Goal: Task Accomplishment & Management: Manage account settings

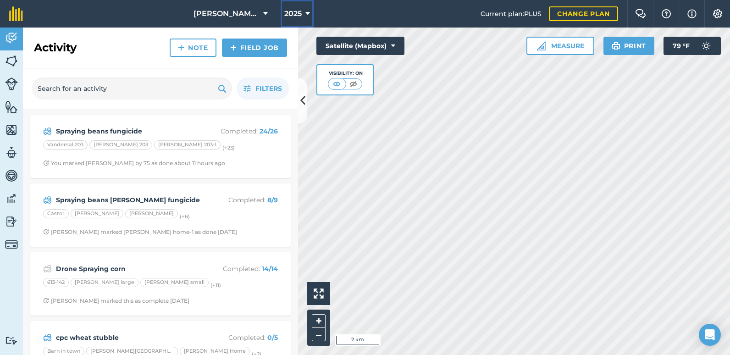
click at [292, 8] on button "2025" at bounding box center [297, 14] width 33 height 28
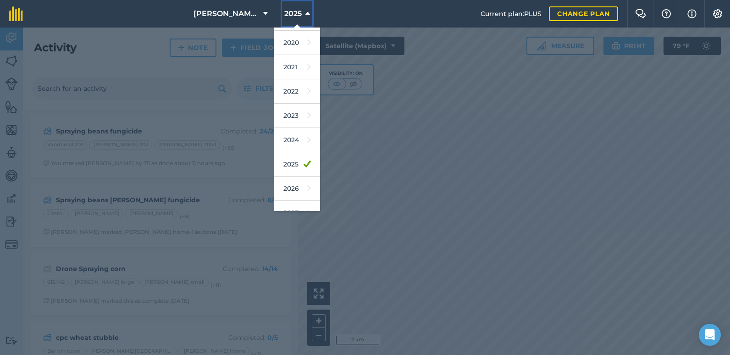
scroll to position [60, 0]
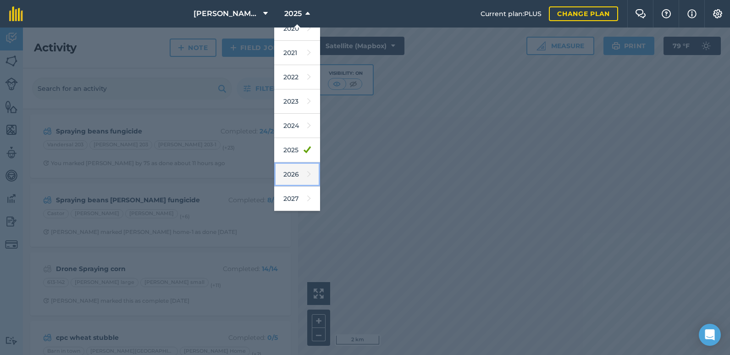
click at [290, 175] on link "2026" at bounding box center [297, 174] width 46 height 24
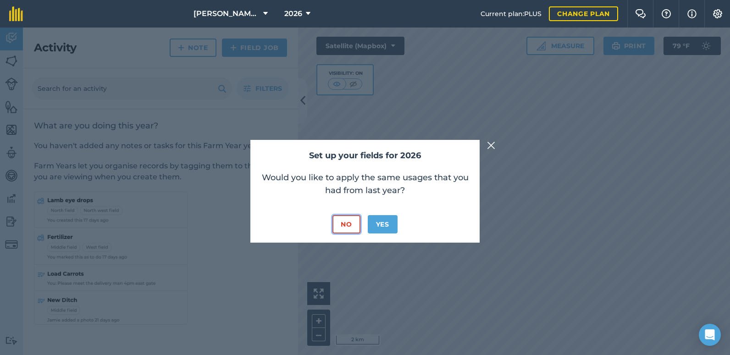
click at [350, 226] on button "No" at bounding box center [346, 224] width 28 height 18
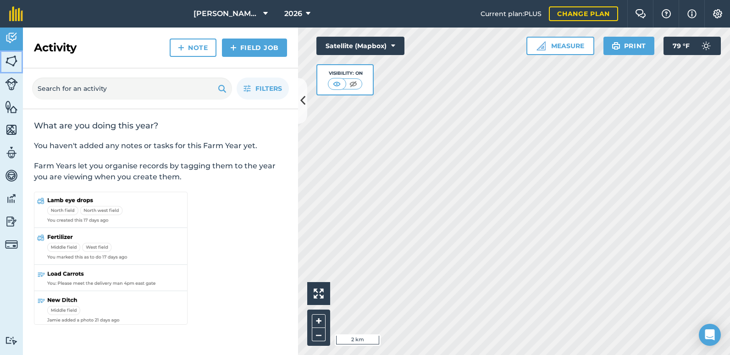
click at [15, 61] on img at bounding box center [11, 61] width 13 height 14
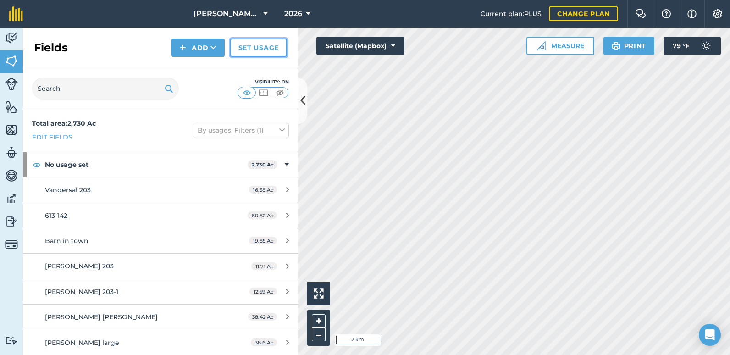
click at [270, 46] on link "Set usage" at bounding box center [258, 48] width 57 height 18
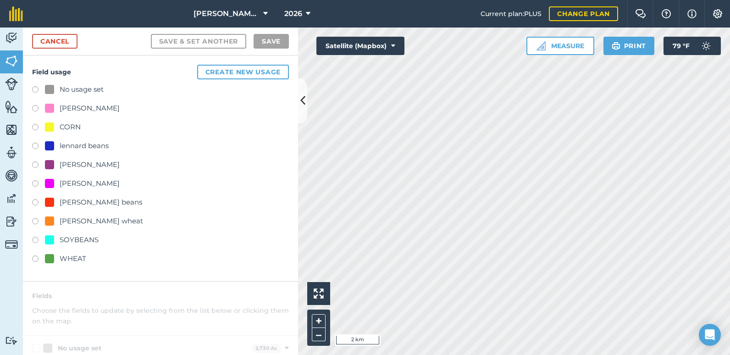
click at [34, 127] on label at bounding box center [38, 128] width 13 height 9
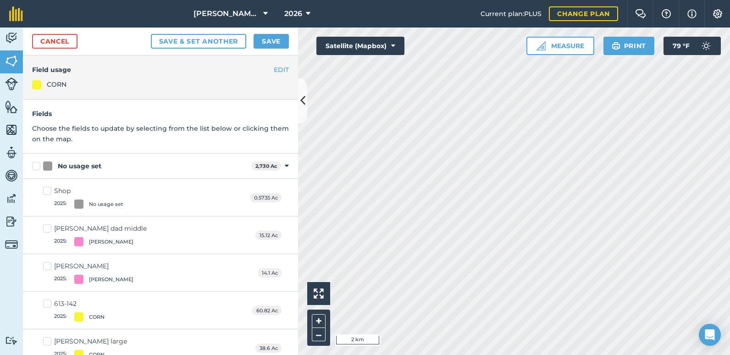
click at [46, 192] on label "Shop 2025 : No usage set" at bounding box center [83, 197] width 80 height 22
click at [46, 192] on input "Shop 2025 : No usage set" at bounding box center [46, 189] width 6 height 6
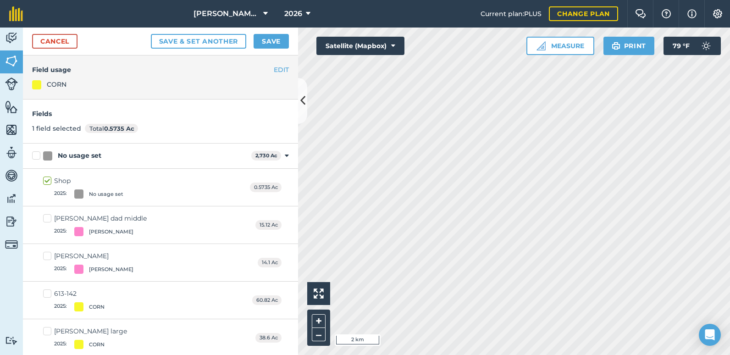
click at [46, 192] on label "Shop 2025 : No usage set" at bounding box center [83, 187] width 80 height 22
click at [46, 182] on input "Shop 2025 : No usage set" at bounding box center [46, 179] width 6 height 6
checkbox input "false"
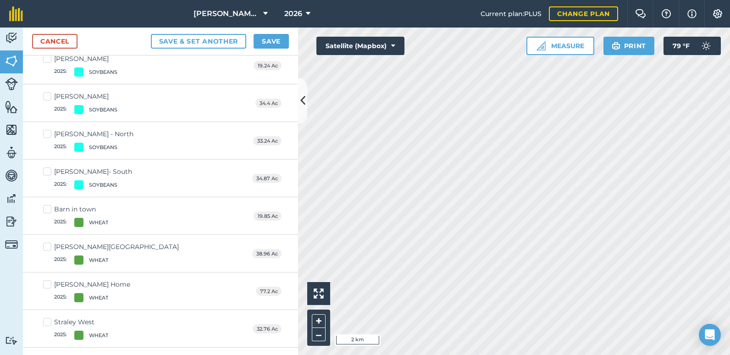
scroll to position [2343, 0]
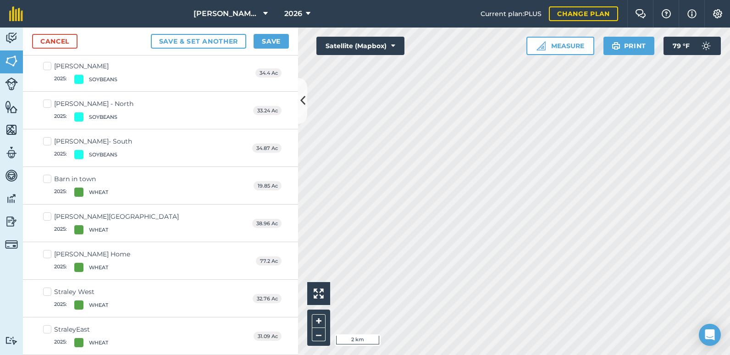
click at [47, 327] on label "StraleyEast 2025 : WHEAT" at bounding box center [75, 336] width 65 height 22
click at [47, 327] on input "StraleyEast 2025 : WHEAT" at bounding box center [46, 328] width 6 height 6
checkbox input "true"
click at [46, 291] on label "Straley West 2025 : WHEAT" at bounding box center [75, 298] width 65 height 22
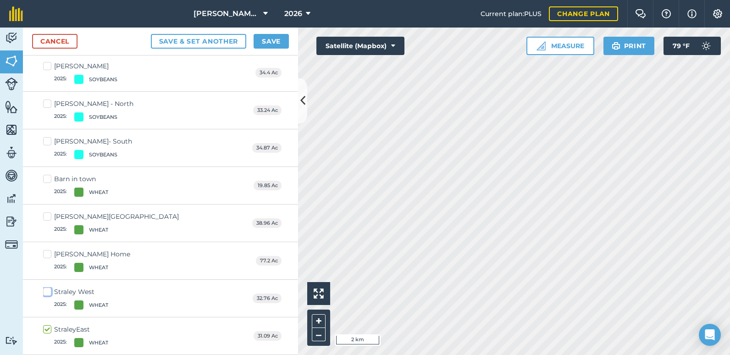
click at [46, 291] on input "Straley West 2025 : WHEAT" at bounding box center [46, 290] width 6 height 6
checkbox input "true"
click at [49, 253] on label "[PERSON_NAME] Home 2025 : WHEAT" at bounding box center [86, 260] width 87 height 22
click at [49, 253] on input "[PERSON_NAME] Home 2025 : WHEAT" at bounding box center [46, 252] width 6 height 6
checkbox input "true"
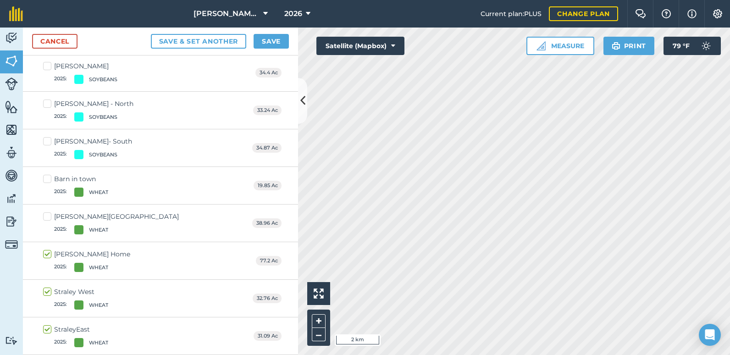
click at [41, 212] on div "[PERSON_NAME] town 2025 : WHEAT 38.96 Ac" at bounding box center [160, 223] width 275 height 38
click at [45, 216] on label "[PERSON_NAME] town 2025 : WHEAT" at bounding box center [111, 223] width 136 height 22
click at [45, 216] on input "[PERSON_NAME] town 2025 : WHEAT" at bounding box center [46, 215] width 6 height 6
checkbox input "true"
click at [44, 181] on label "Barn in town 2025 : WHEAT" at bounding box center [75, 185] width 65 height 22
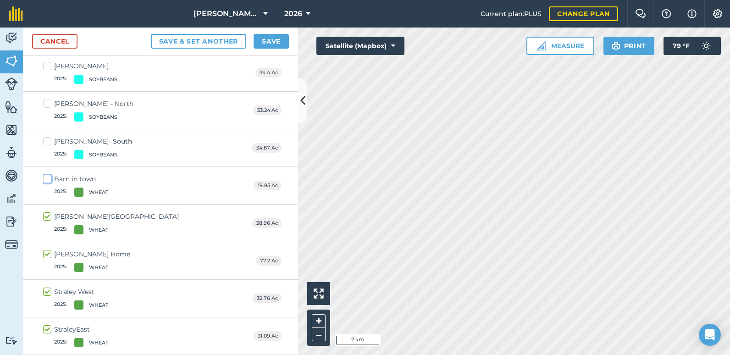
click at [44, 180] on input "Barn in town 2025 : WHEAT" at bounding box center [46, 177] width 6 height 6
checkbox input "true"
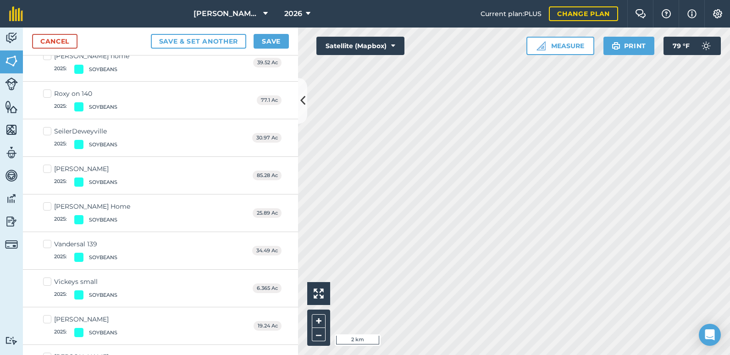
scroll to position [2038, 0]
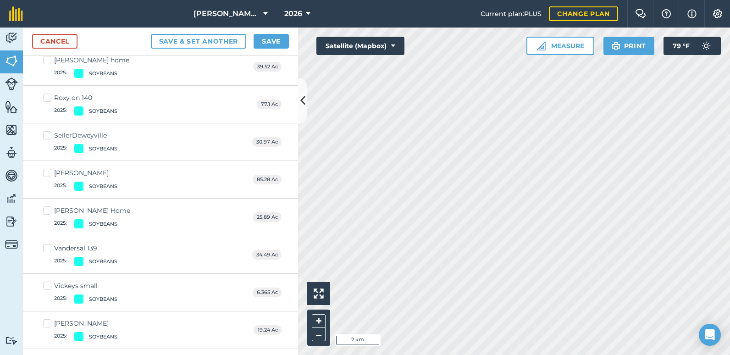
click at [47, 171] on label "[PERSON_NAME] 2025 : SOYBEANS" at bounding box center [80, 179] width 74 height 22
click at [47, 171] on input "[PERSON_NAME] 2025 : SOYBEANS" at bounding box center [46, 171] width 6 height 6
checkbox input "true"
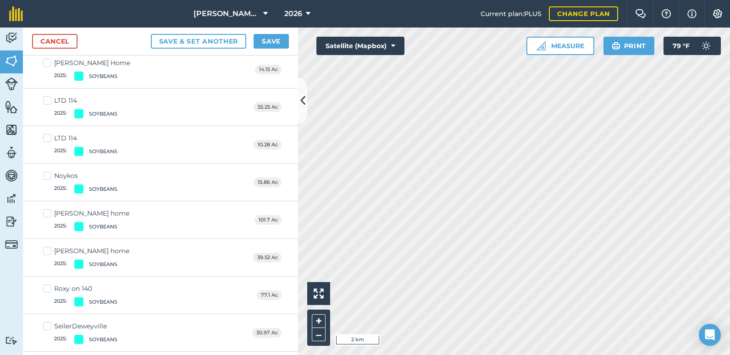
scroll to position [1834, 0]
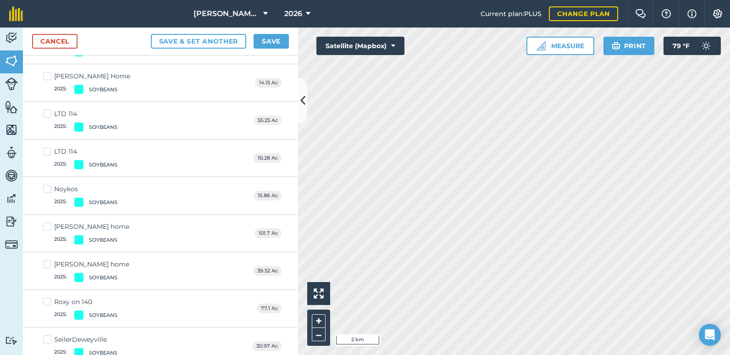
click at [52, 228] on label "[PERSON_NAME] home 2025 : SOYBEANS" at bounding box center [86, 233] width 86 height 22
click at [49, 228] on input "[PERSON_NAME] home 2025 : SOYBEANS" at bounding box center [46, 225] width 6 height 6
checkbox input "true"
click at [48, 263] on label "[PERSON_NAME] home 2025 : SOYBEANS" at bounding box center [86, 270] width 86 height 22
click at [48, 263] on input "[PERSON_NAME] home 2025 : SOYBEANS" at bounding box center [46, 262] width 6 height 6
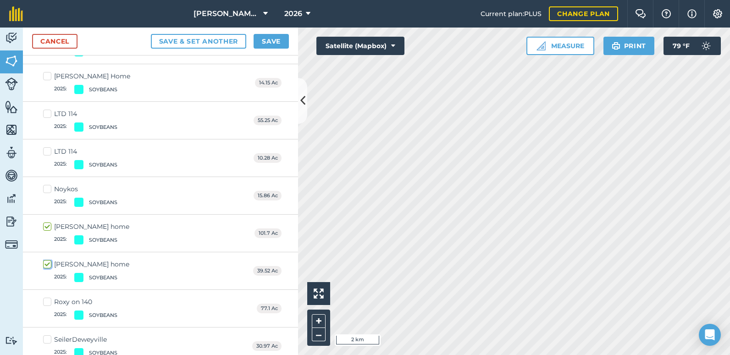
checkbox input "true"
click at [50, 190] on label "Noykos 2025 : SOYBEANS" at bounding box center [80, 195] width 74 height 22
click at [49, 190] on input "Noykos 2025 : SOYBEANS" at bounding box center [46, 187] width 6 height 6
checkbox input "true"
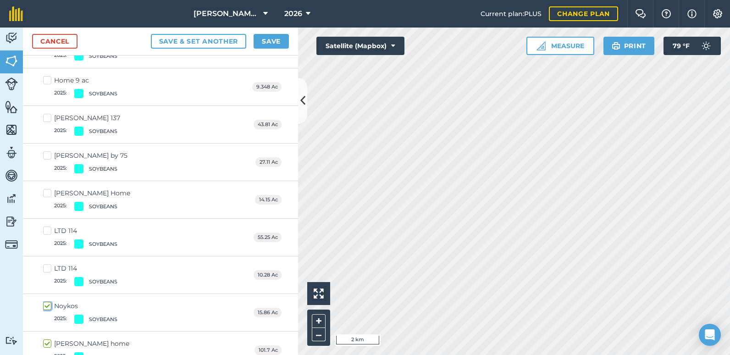
scroll to position [1713, 0]
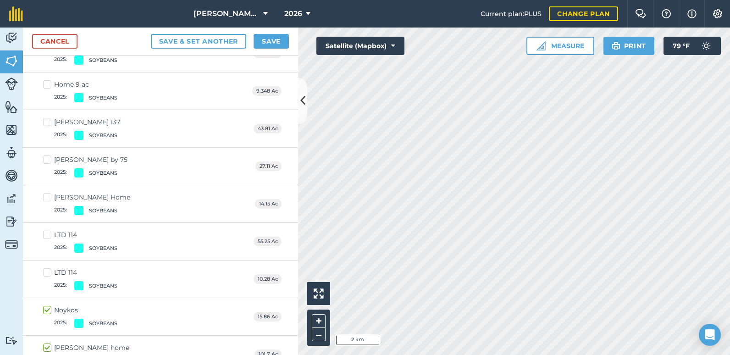
click at [46, 160] on label "[PERSON_NAME] by 75 2025 : SOYBEANS" at bounding box center [85, 166] width 84 height 22
click at [46, 160] on input "[PERSON_NAME] by 75 2025 : SOYBEANS" at bounding box center [46, 158] width 6 height 6
checkbox input "true"
click at [44, 131] on label "[PERSON_NAME] 137 2025 : SOYBEANS" at bounding box center [81, 128] width 77 height 22
click at [44, 123] on input "[PERSON_NAME] 137 2025 : SOYBEANS" at bounding box center [46, 120] width 6 height 6
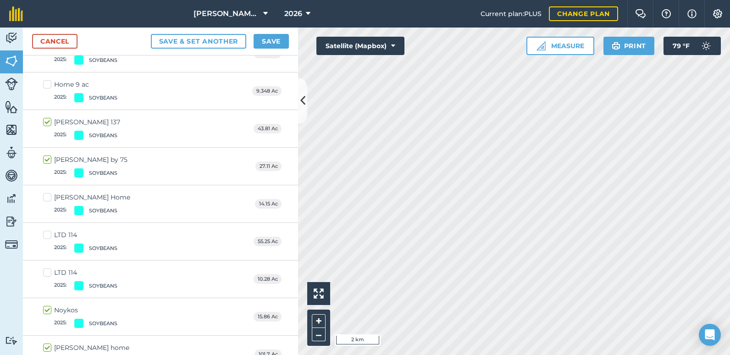
click at [44, 128] on label "[PERSON_NAME] 137 2025 : SOYBEANS" at bounding box center [81, 128] width 77 height 22
click at [44, 123] on input "[PERSON_NAME] 137 2025 : SOYBEANS" at bounding box center [46, 120] width 6 height 6
click at [44, 128] on label "[PERSON_NAME] 137 2025 : SOYBEANS" at bounding box center [81, 128] width 77 height 22
click at [44, 123] on input "[PERSON_NAME] 137 2025 : SOYBEANS" at bounding box center [46, 120] width 6 height 6
checkbox input "true"
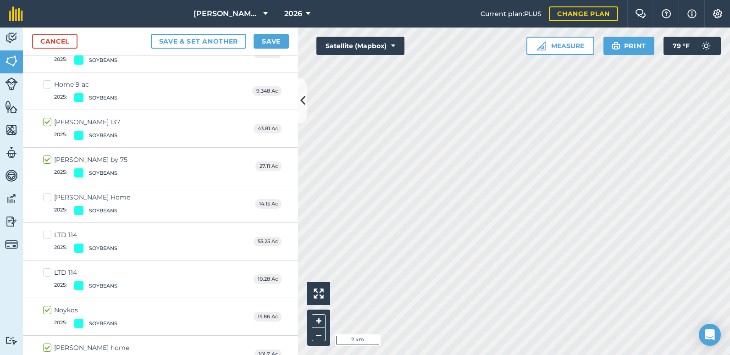
click at [48, 82] on label "Home 9 ac 2025 : SOYBEANS" at bounding box center [80, 91] width 74 height 22
click at [48, 82] on input "Home 9 ac 2025 : SOYBEANS" at bounding box center [46, 83] width 6 height 6
checkbox input "true"
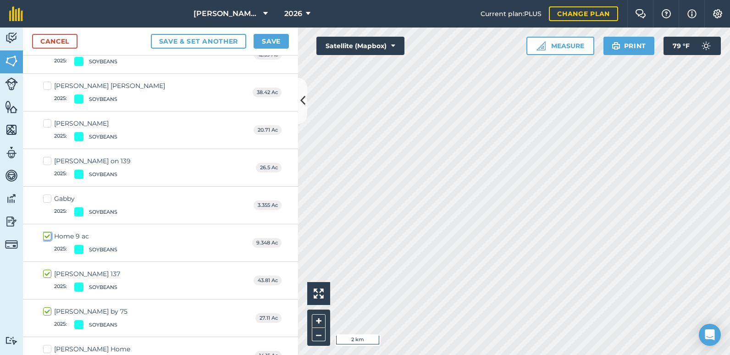
scroll to position [1557, 0]
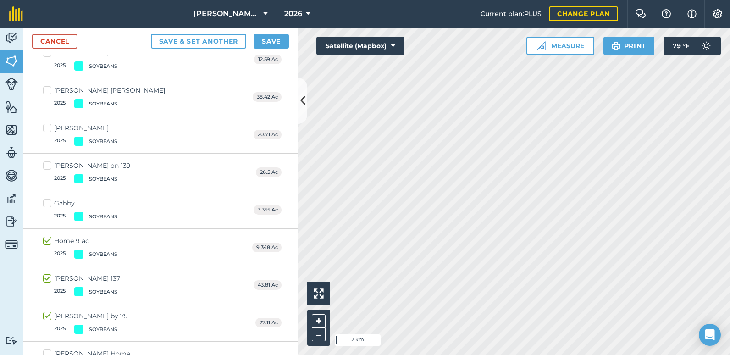
click at [50, 203] on label "Gabby 2025 : SOYBEANS" at bounding box center [80, 210] width 74 height 22
click at [49, 203] on input "Gabby 2025 : SOYBEANS" at bounding box center [46, 202] width 6 height 6
checkbox input "true"
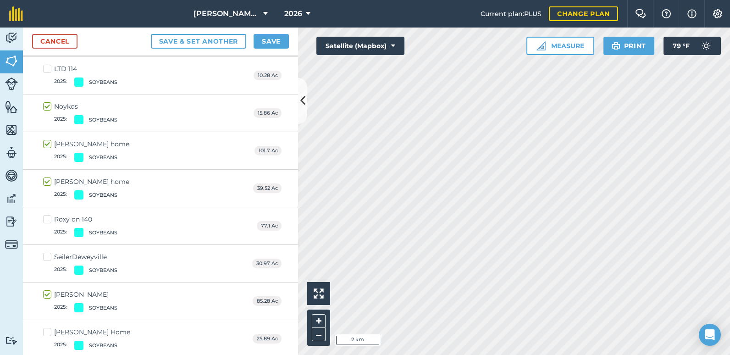
scroll to position [1938, 0]
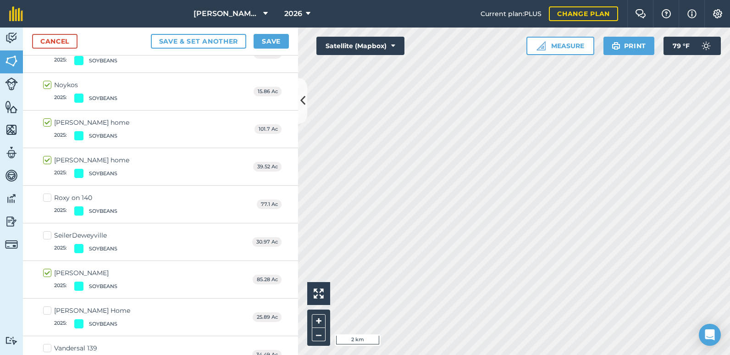
click at [46, 197] on label "Roxy on 140 2025 : SOYBEANS" at bounding box center [80, 204] width 74 height 22
click at [46, 197] on input "Roxy on 140 2025 : SOYBEANS" at bounding box center [46, 196] width 6 height 6
checkbox input "true"
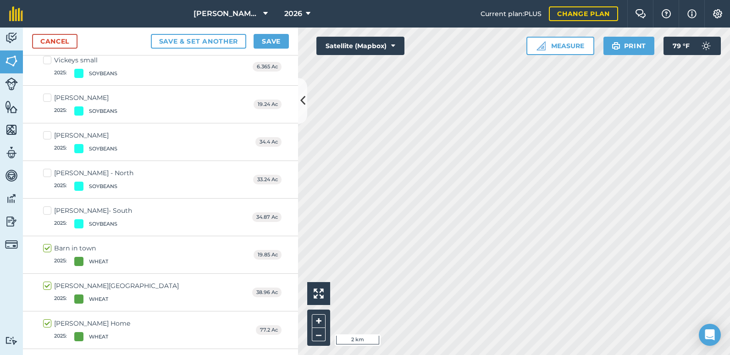
scroll to position [2272, 0]
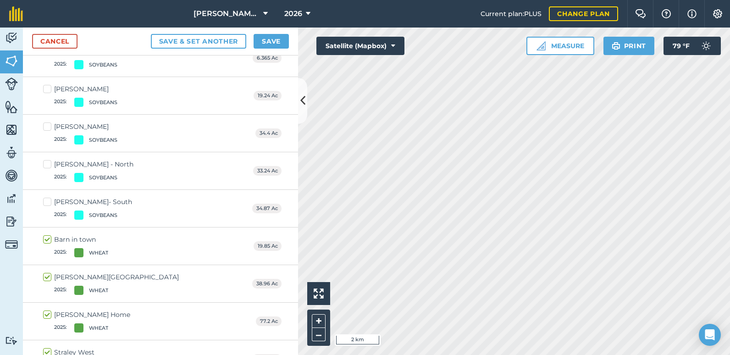
click at [47, 129] on label "[PERSON_NAME] 2025 : SOYBEANS" at bounding box center [80, 133] width 74 height 22
click at [47, 128] on input "[PERSON_NAME] 2025 : SOYBEANS" at bounding box center [46, 125] width 6 height 6
checkbox input "true"
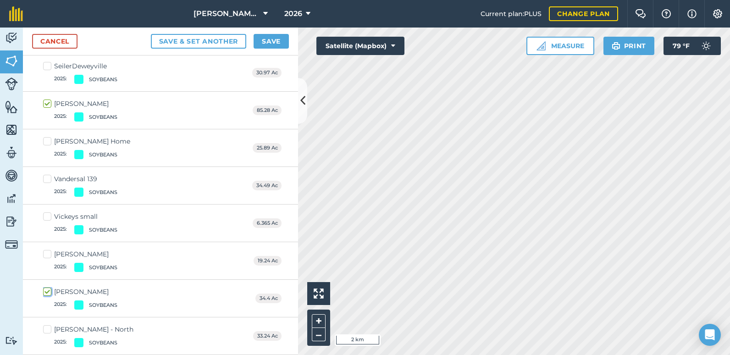
scroll to position [2098, 0]
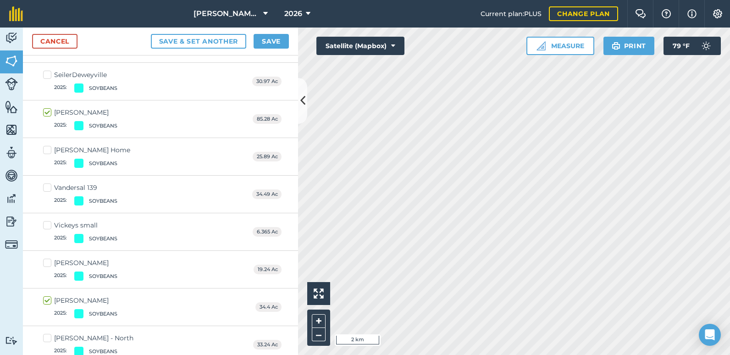
click at [50, 186] on label "Vandersal 139 2025 : SOYBEANS" at bounding box center [80, 194] width 74 height 22
click at [49, 186] on input "Vandersal 139 2025 : SOYBEANS" at bounding box center [46, 186] width 6 height 6
checkbox input "true"
click at [47, 151] on label "[PERSON_NAME] Home 2025 : SOYBEANS" at bounding box center [86, 156] width 87 height 22
click at [47, 151] on input "[PERSON_NAME] Home 2025 : SOYBEANS" at bounding box center [46, 148] width 6 height 6
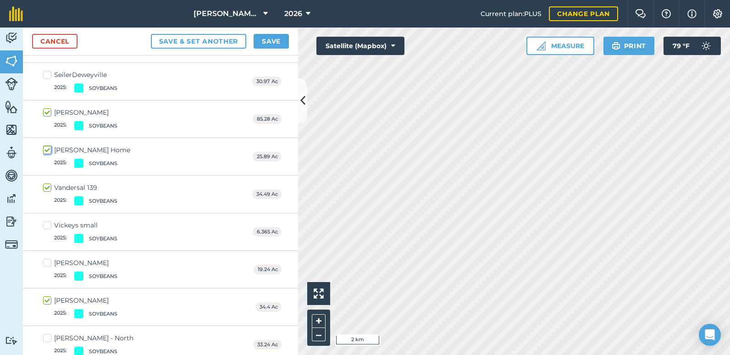
checkbox input "true"
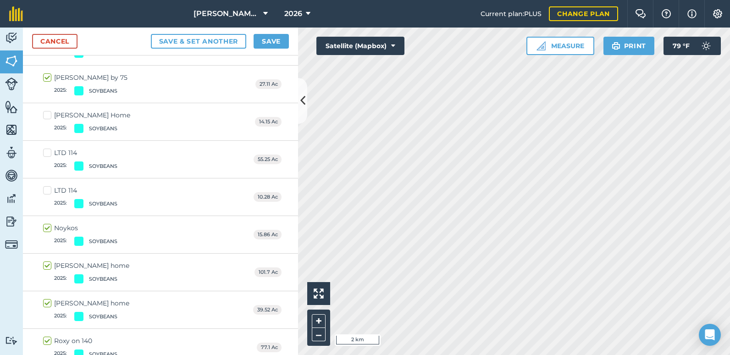
scroll to position [1786, 0]
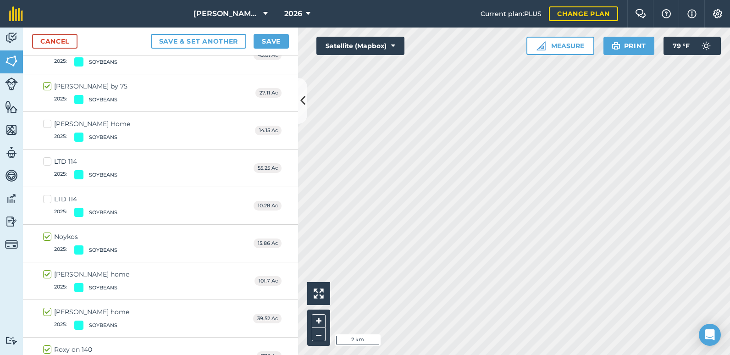
click at [50, 124] on label "[PERSON_NAME] Home 2025 : SOYBEANS" at bounding box center [86, 130] width 87 height 22
click at [49, 124] on input "[PERSON_NAME] Home 2025 : SOYBEANS" at bounding box center [46, 122] width 6 height 6
checkbox input "true"
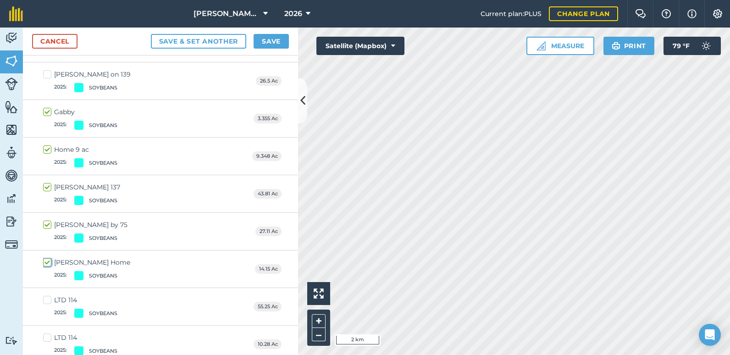
scroll to position [1643, 0]
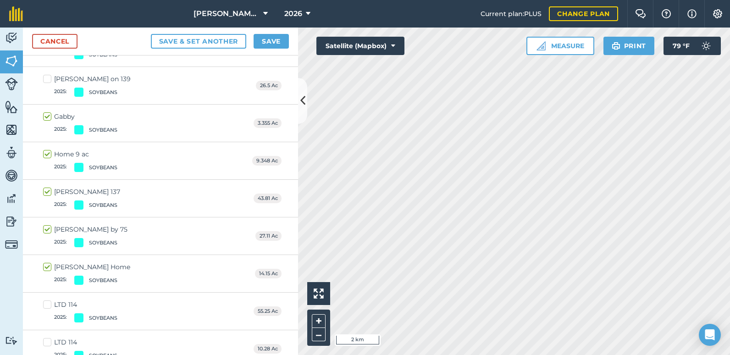
click at [51, 81] on label "[PERSON_NAME] on 139 2025 : SOYBEANS" at bounding box center [87, 85] width 88 height 22
click at [49, 80] on input "[PERSON_NAME] on 139 2025 : SOYBEANS" at bounding box center [46, 77] width 6 height 6
checkbox input "true"
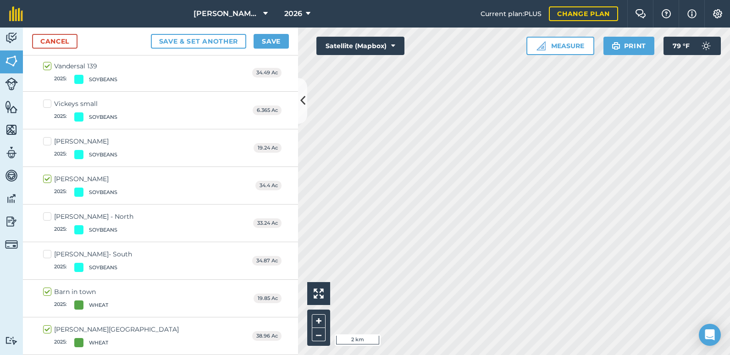
scroll to position [2225, 0]
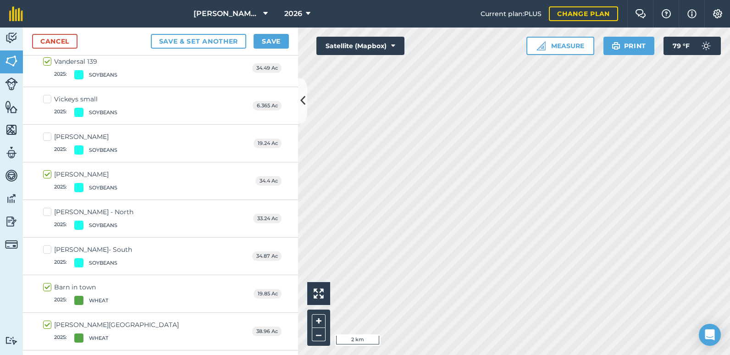
click at [45, 248] on label "[PERSON_NAME]- South 2025 : SOYBEANS" at bounding box center [87, 256] width 89 height 22
click at [45, 248] on input "[PERSON_NAME]- South 2025 : SOYBEANS" at bounding box center [46, 248] width 6 height 6
checkbox input "true"
click at [47, 216] on label "[PERSON_NAME] - North 2025 : SOYBEANS" at bounding box center [88, 218] width 90 height 22
click at [47, 213] on input "[PERSON_NAME] - North 2025 : SOYBEANS" at bounding box center [46, 210] width 6 height 6
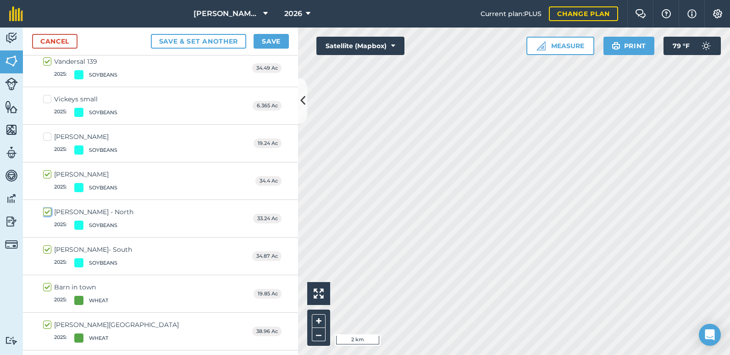
checkbox input "true"
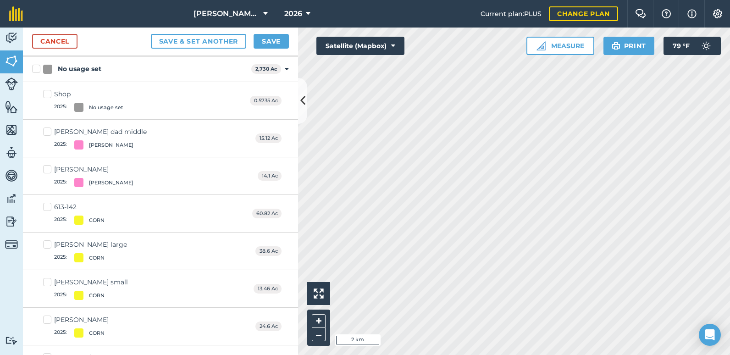
scroll to position [0, 0]
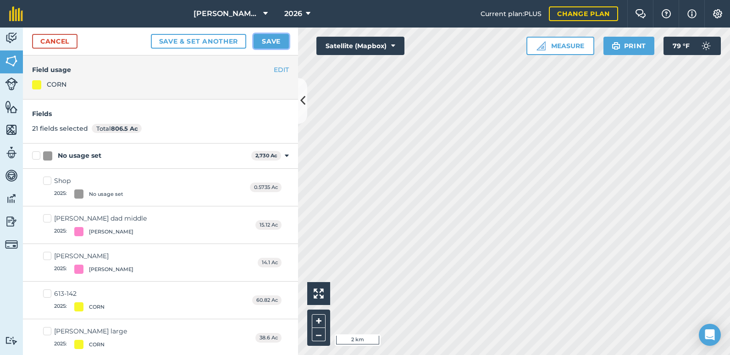
click at [263, 39] on button "Save" at bounding box center [271, 41] width 35 height 15
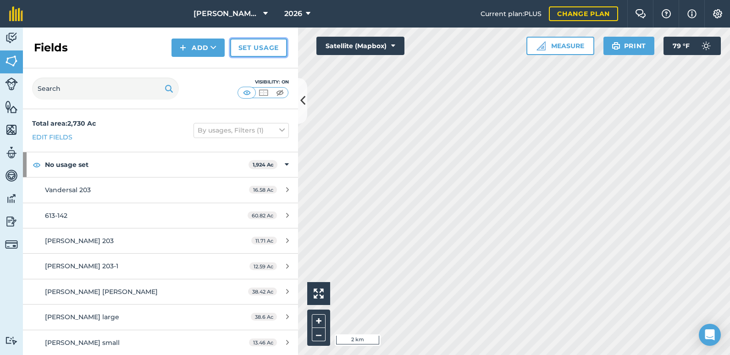
click at [251, 49] on link "Set usage" at bounding box center [258, 48] width 57 height 18
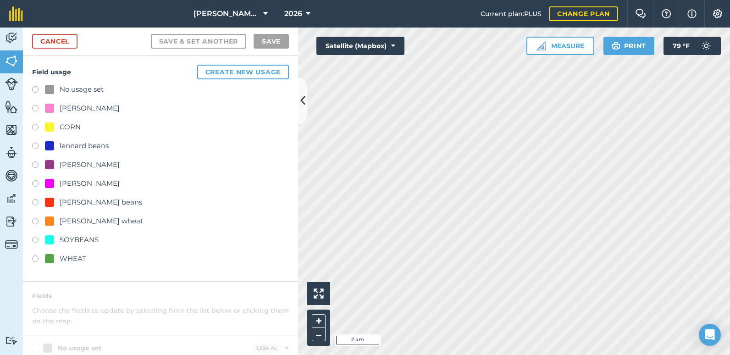
click at [37, 259] on label at bounding box center [38, 259] width 13 height 9
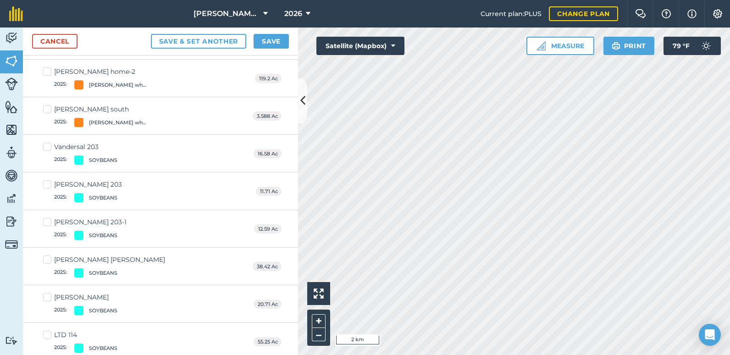
scroll to position [1419, 0]
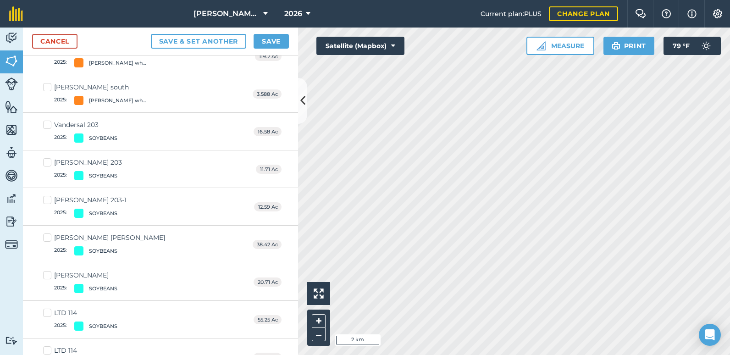
click at [50, 123] on label "Vandersal 203 2025 : SOYBEANS" at bounding box center [80, 131] width 74 height 22
click at [49, 123] on input "Vandersal 203 2025 : SOYBEANS" at bounding box center [46, 123] width 6 height 6
checkbox input "true"
click at [47, 163] on label "[PERSON_NAME] 203 2025 : SOYBEANS" at bounding box center [82, 169] width 79 height 22
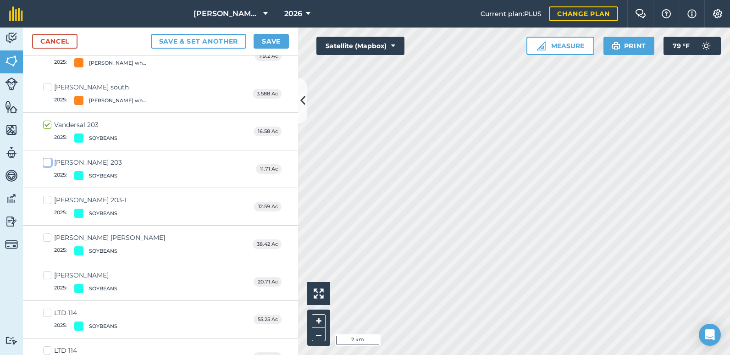
click at [47, 163] on input "[PERSON_NAME] 203 2025 : SOYBEANS" at bounding box center [46, 161] width 6 height 6
checkbox input "true"
click at [46, 199] on label "[PERSON_NAME] 203-1 2025 : SOYBEANS" at bounding box center [84, 206] width 83 height 22
click at [46, 199] on input "[PERSON_NAME] 203-1 2025 : SOYBEANS" at bounding box center [46, 198] width 6 height 6
checkbox input "true"
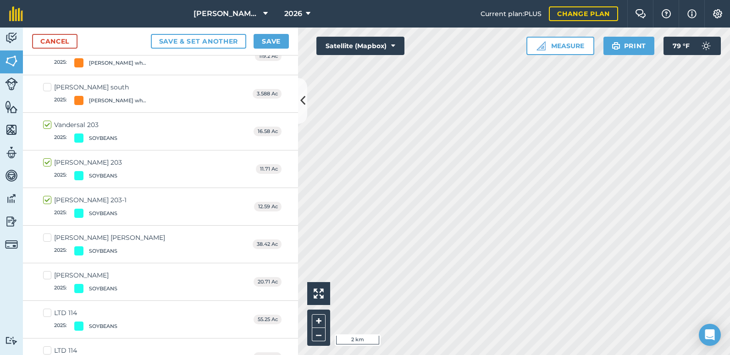
click at [46, 240] on label "[PERSON_NAME] [PERSON_NAME] 2025 : SOYBEANS" at bounding box center [104, 244] width 122 height 22
click at [46, 239] on input "[PERSON_NAME] [PERSON_NAME] 2025 : SOYBEANS" at bounding box center [46, 236] width 6 height 6
checkbox input "true"
click at [46, 272] on label "[PERSON_NAME] 2025 : SOYBEANS" at bounding box center [80, 282] width 74 height 22
click at [46, 272] on input "[PERSON_NAME] 2025 : SOYBEANS" at bounding box center [46, 274] width 6 height 6
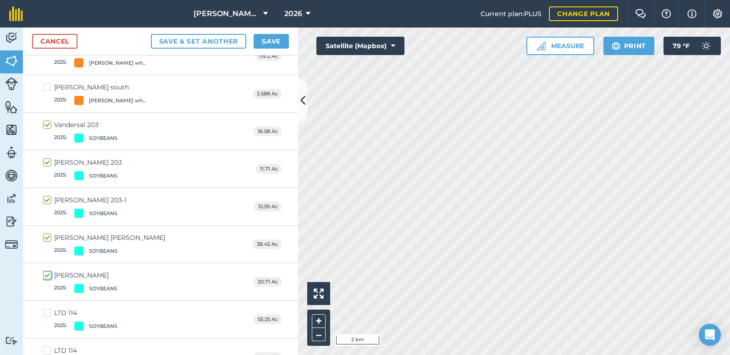
checkbox input "true"
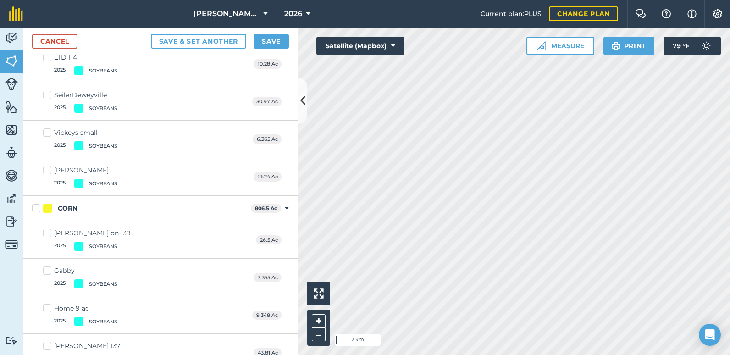
scroll to position [1667, 0]
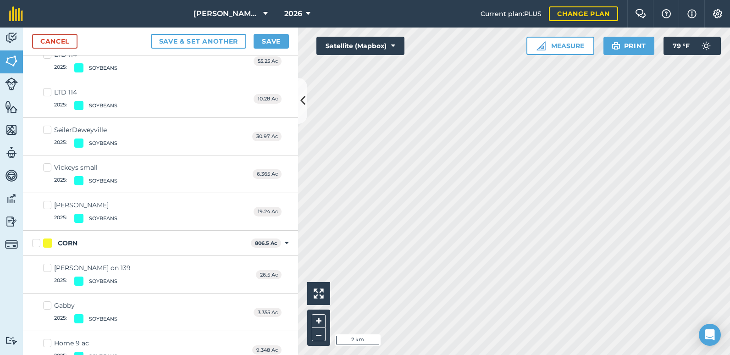
click at [49, 131] on label "SeilerDeweyville 2025 : SOYBEANS" at bounding box center [80, 136] width 74 height 22
click at [49, 131] on input "SeilerDeweyville 2025 : SOYBEANS" at bounding box center [46, 128] width 6 height 6
checkbox input "true"
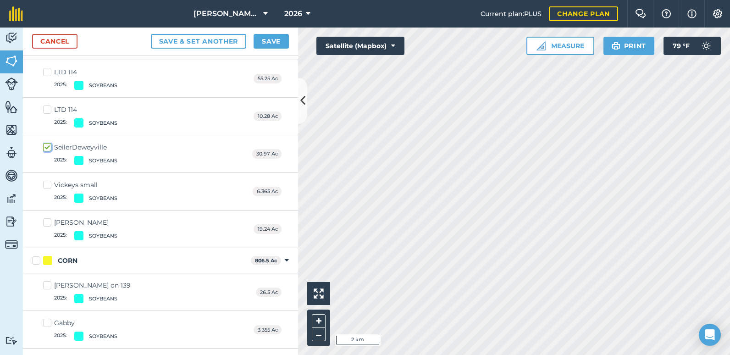
scroll to position [1654, 0]
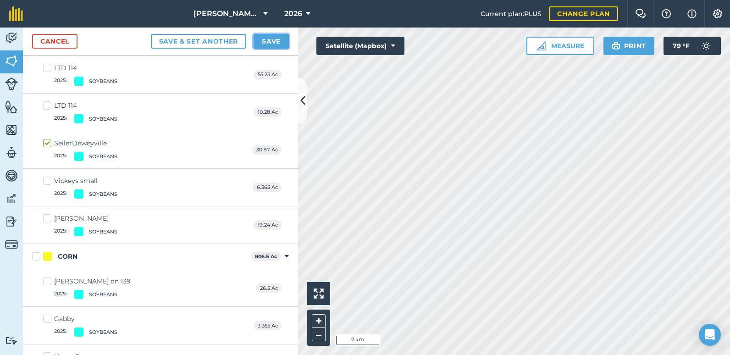
click at [277, 44] on button "Save" at bounding box center [271, 41] width 35 height 15
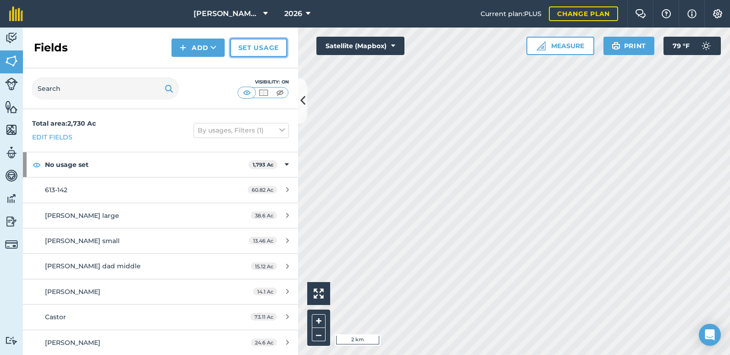
click at [248, 46] on link "Set usage" at bounding box center [258, 48] width 57 height 18
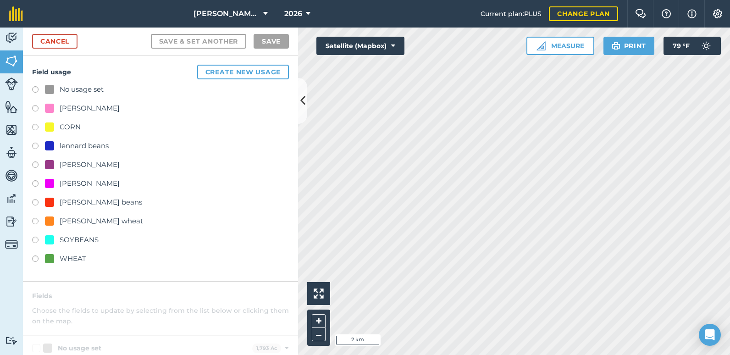
click at [35, 241] on label at bounding box center [38, 241] width 13 height 9
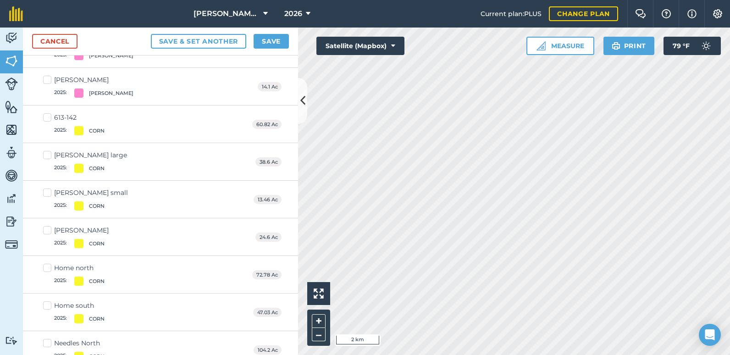
scroll to position [226, 0]
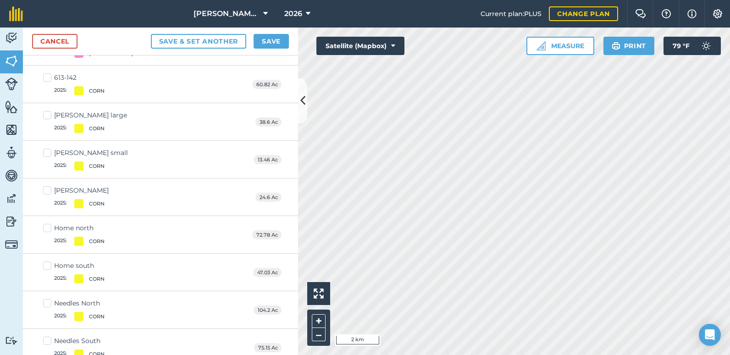
click at [46, 79] on label "613-142 2025 : CORN" at bounding box center [73, 84] width 61 height 22
click at [46, 79] on input "613-142 2025 : CORN" at bounding box center [46, 76] width 6 height 6
checkbox input "true"
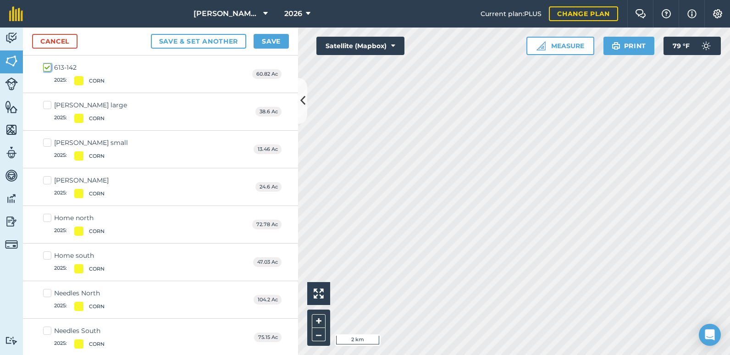
scroll to position [216, 0]
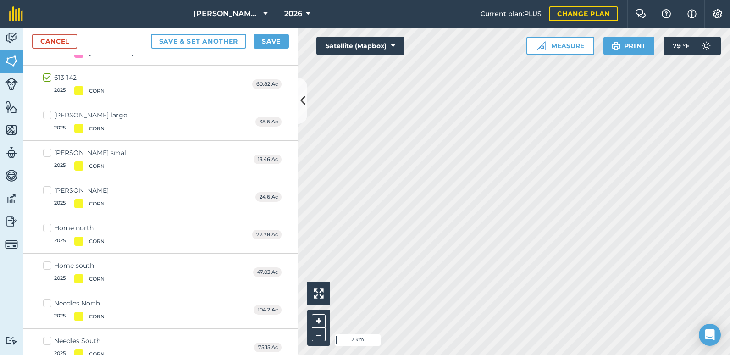
click at [48, 118] on label "[PERSON_NAME] large 2025 : CORN" at bounding box center [85, 121] width 84 height 22
click at [48, 116] on input "[PERSON_NAME] large 2025 : CORN" at bounding box center [46, 113] width 6 height 6
checkbox input "true"
click at [48, 155] on label "[PERSON_NAME] small 2025 : CORN" at bounding box center [85, 159] width 85 height 22
click at [48, 154] on input "[PERSON_NAME] small 2025 : CORN" at bounding box center [46, 151] width 6 height 6
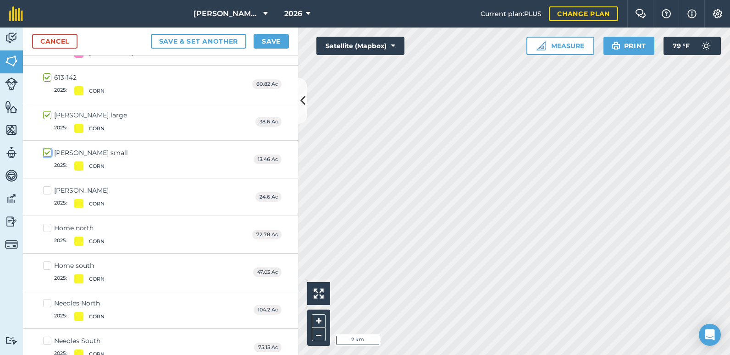
checkbox input "true"
click at [47, 192] on label "[PERSON_NAME] 2025 : CORN" at bounding box center [76, 197] width 66 height 22
click at [47, 192] on input "[PERSON_NAME] 2025 : CORN" at bounding box center [46, 189] width 6 height 6
checkbox input "true"
click at [51, 221] on div "Home north 2025 : CORN 72.78 Ac" at bounding box center [160, 235] width 275 height 38
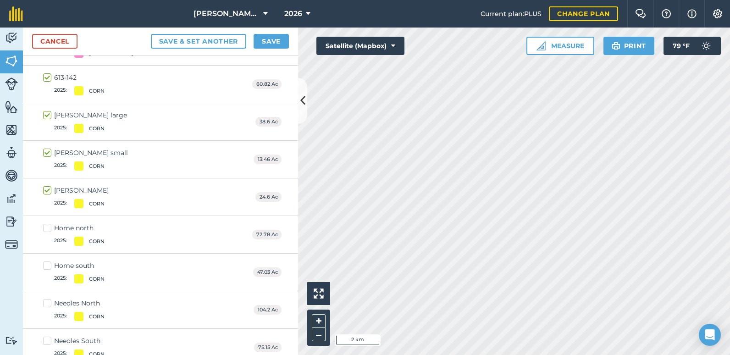
click at [50, 225] on label "Home north 2025 : CORN" at bounding box center [73, 234] width 61 height 22
click at [49, 225] on input "Home north 2025 : CORN" at bounding box center [46, 226] width 6 height 6
checkbox input "true"
click at [45, 268] on label "Home south 2025 : CORN" at bounding box center [73, 272] width 61 height 22
click at [45, 267] on input "Home south 2025 : CORN" at bounding box center [46, 264] width 6 height 6
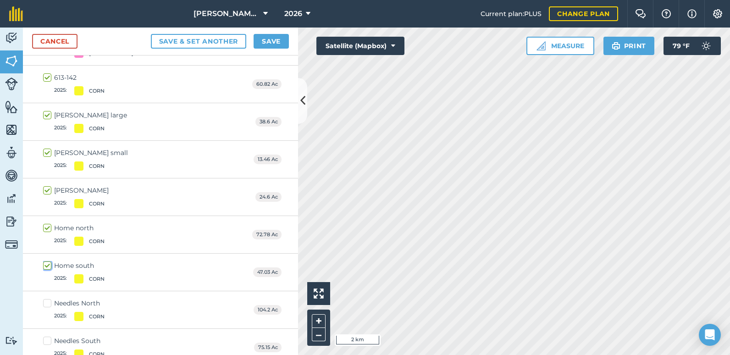
checkbox input "true"
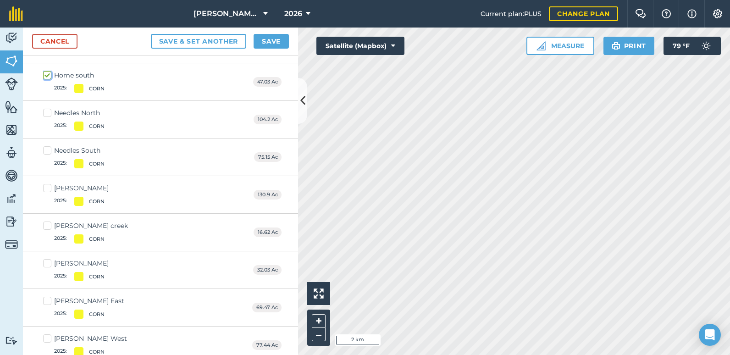
scroll to position [415, 0]
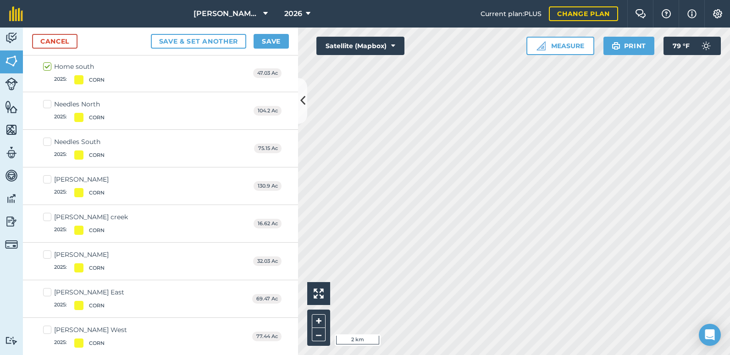
click at [48, 109] on label "Needles North 2025 : CORN" at bounding box center [73, 110] width 61 height 22
click at [48, 105] on input "Needles North 2025 : CORN" at bounding box center [46, 102] width 6 height 6
checkbox input "true"
click at [49, 144] on label "Needles South 2025 : CORN" at bounding box center [73, 148] width 61 height 22
click at [49, 143] on input "Needles South 2025 : CORN" at bounding box center [46, 140] width 6 height 6
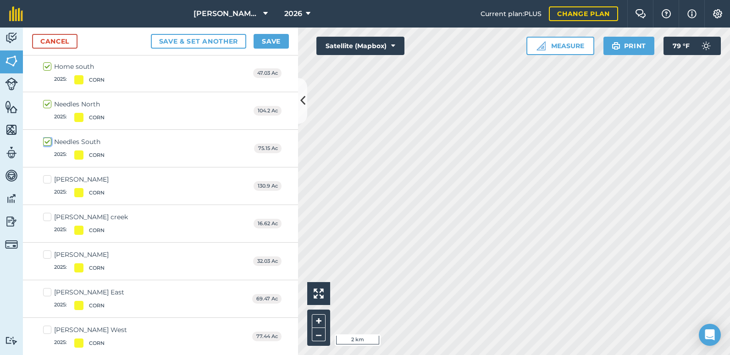
checkbox input "true"
click at [48, 178] on label "[PERSON_NAME] 2025 : CORN" at bounding box center [76, 186] width 66 height 22
click at [48, 178] on input "[PERSON_NAME] 2025 : CORN" at bounding box center [46, 178] width 6 height 6
checkbox input "true"
click at [46, 212] on label "[PERSON_NAME] creek 2025 : CORN" at bounding box center [85, 223] width 85 height 22
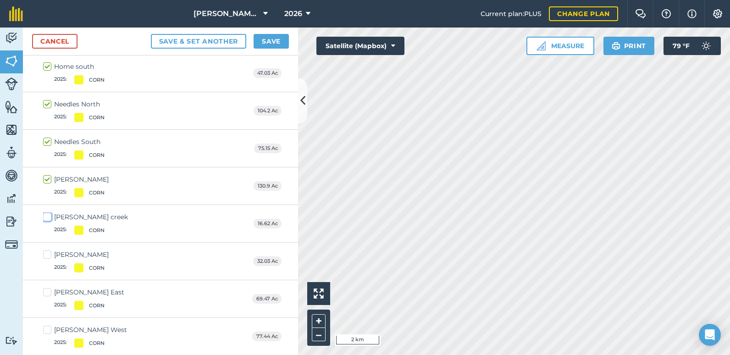
click at [46, 212] on input "[PERSON_NAME] creek 2025 : CORN" at bounding box center [46, 215] width 6 height 6
checkbox input "true"
click at [46, 255] on label "[PERSON_NAME] 2025 : CORN" at bounding box center [76, 261] width 66 height 22
click at [46, 255] on input "[PERSON_NAME] 2025 : CORN" at bounding box center [46, 253] width 6 height 6
checkbox input "true"
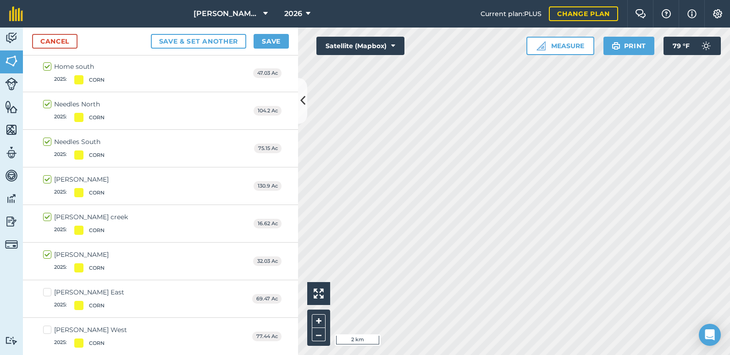
click at [48, 292] on label "[PERSON_NAME] East 2025 : CORN" at bounding box center [83, 298] width 81 height 22
click at [48, 292] on input "[PERSON_NAME] East 2025 : CORN" at bounding box center [46, 290] width 6 height 6
checkbox input "true"
click at [50, 330] on label "[PERSON_NAME] West 2025 : CORN" at bounding box center [85, 336] width 84 height 22
click at [49, 330] on input "[PERSON_NAME] West 2025 : CORN" at bounding box center [46, 328] width 6 height 6
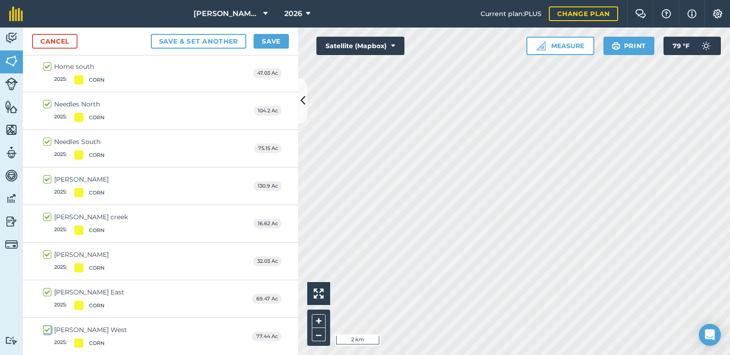
checkbox input "true"
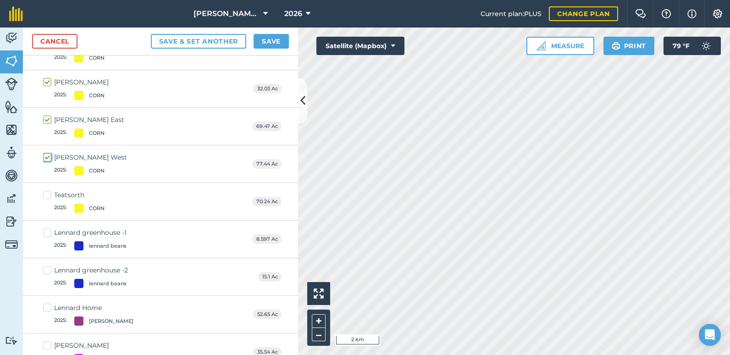
scroll to position [596, 0]
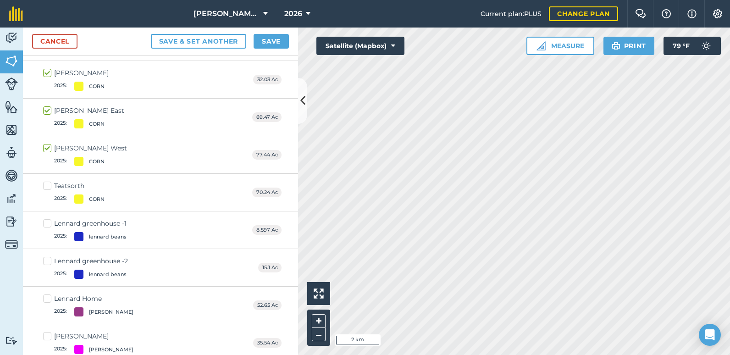
click at [46, 187] on label "Teatsorth 2025 : CORN" at bounding box center [73, 192] width 61 height 22
click at [46, 187] on input "Teatsorth 2025 : CORN" at bounding box center [46, 184] width 6 height 6
checkbox input "true"
click at [290, 151] on div "[PERSON_NAME] West 2025 : CORN 77.44 Ac" at bounding box center [160, 155] width 275 height 38
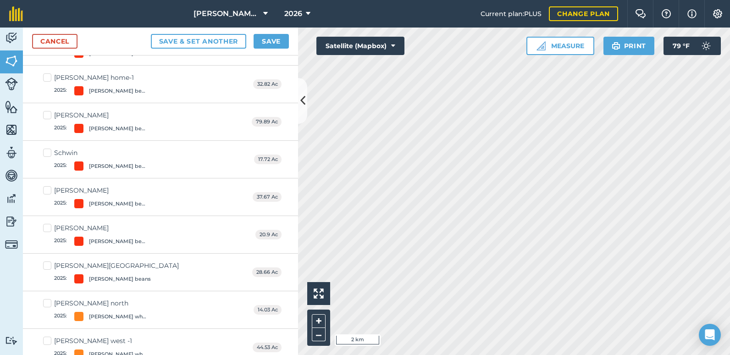
scroll to position [1401, 0]
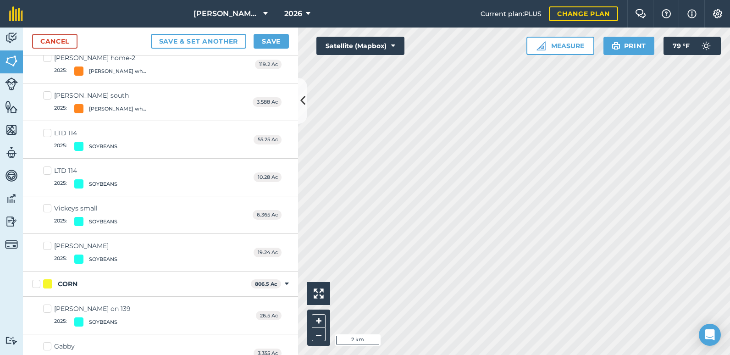
click at [44, 135] on label "LTD 114 2025 : SOYBEANS" at bounding box center [80, 139] width 74 height 22
click at [44, 134] on input "LTD 114 2025 : SOYBEANS" at bounding box center [46, 131] width 6 height 6
checkbox input "true"
click at [47, 168] on label "LTD 114 2025 : SOYBEANS" at bounding box center [80, 177] width 74 height 22
click at [47, 168] on input "LTD 114 2025 : SOYBEANS" at bounding box center [46, 169] width 6 height 6
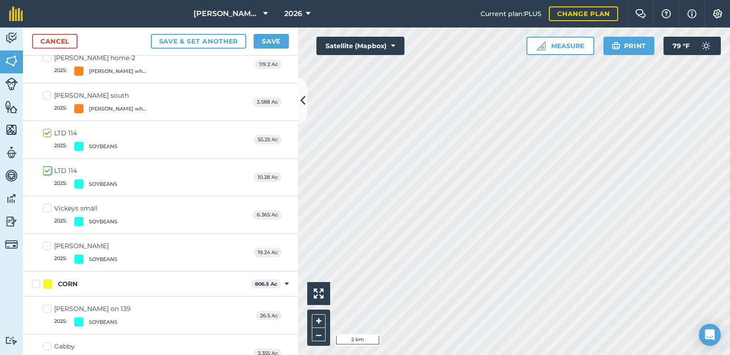
checkbox input "true"
click at [47, 210] on label "Vickeys small 2025 : SOYBEANS" at bounding box center [80, 215] width 74 height 22
click at [47, 210] on input "Vickeys small 2025 : SOYBEANS" at bounding box center [46, 207] width 6 height 6
checkbox input "true"
click at [48, 251] on label "[PERSON_NAME] 2025 : SOYBEANS" at bounding box center [80, 252] width 74 height 22
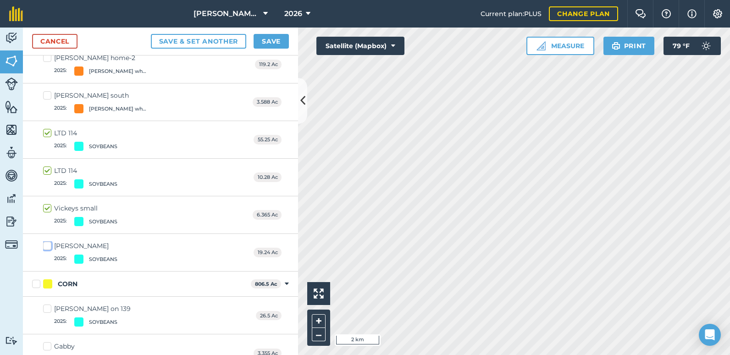
click at [48, 247] on input "[PERSON_NAME] 2025 : SOYBEANS" at bounding box center [46, 244] width 6 height 6
checkbox input "true"
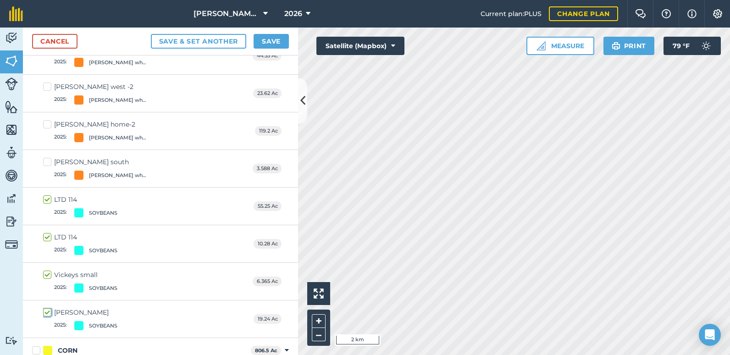
scroll to position [0, 0]
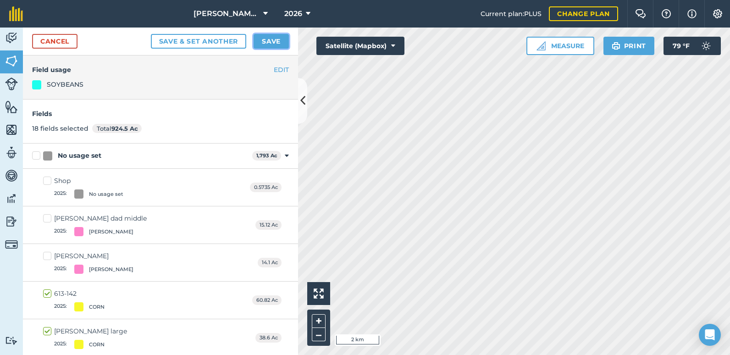
click at [281, 42] on button "Save" at bounding box center [271, 41] width 35 height 15
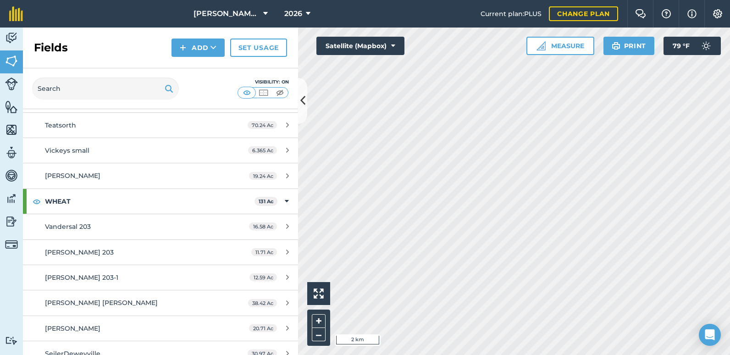
scroll to position [1600, 0]
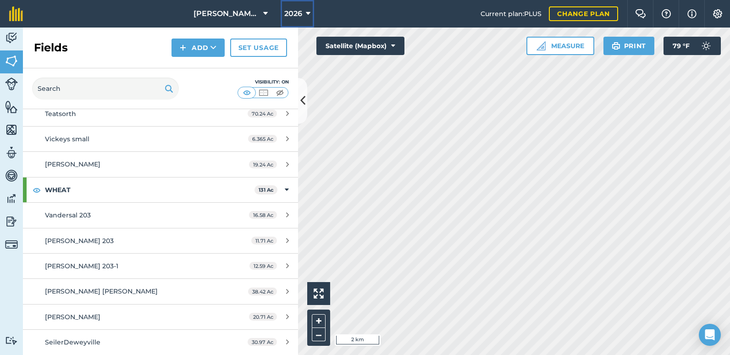
click at [300, 13] on span "2026" at bounding box center [293, 13] width 18 height 11
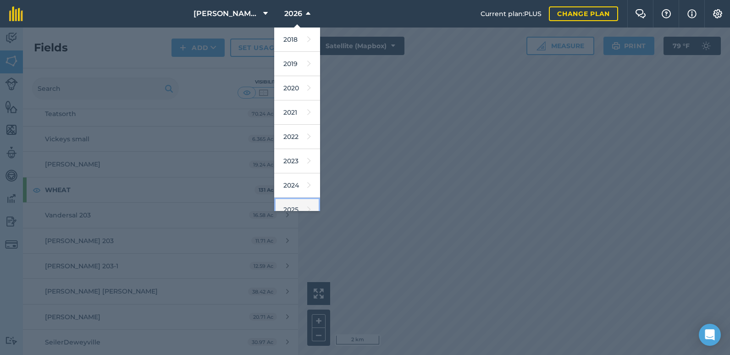
click at [295, 204] on link "2025" at bounding box center [297, 210] width 46 height 24
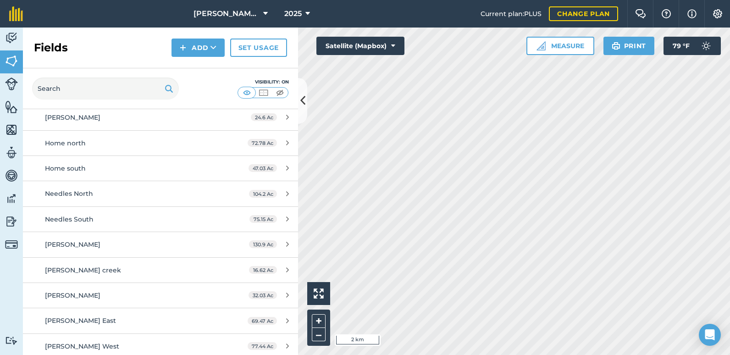
scroll to position [284, 0]
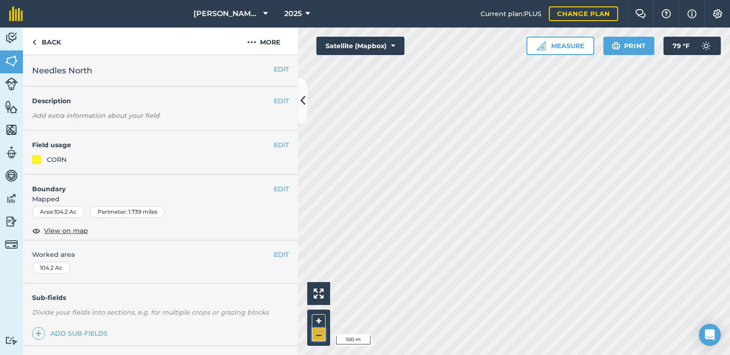
click at [321, 337] on button "–" at bounding box center [319, 334] width 14 height 13
click at [274, 184] on button "EDIT" at bounding box center [281, 189] width 15 height 10
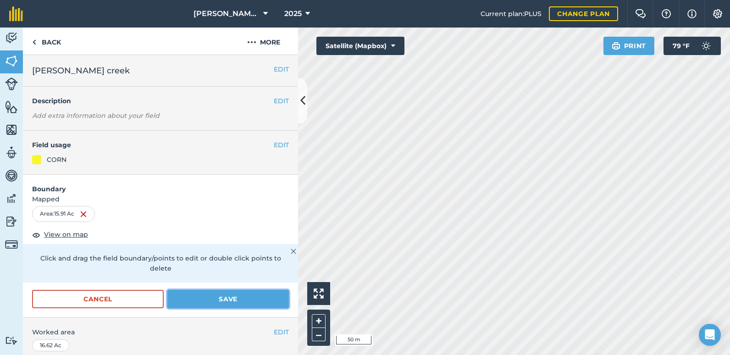
click at [229, 300] on button "Save" at bounding box center [227, 299] width 121 height 18
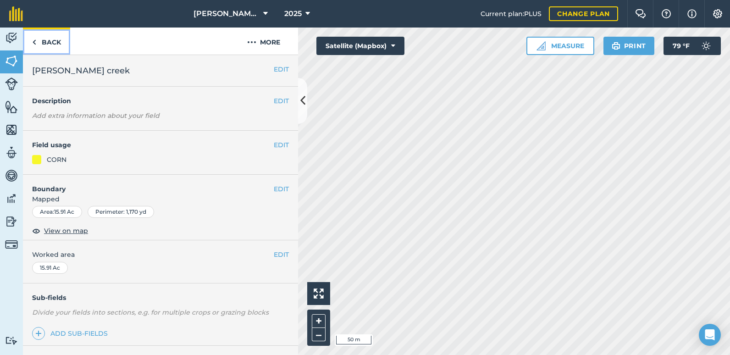
click at [52, 44] on link "Back" at bounding box center [46, 41] width 47 height 27
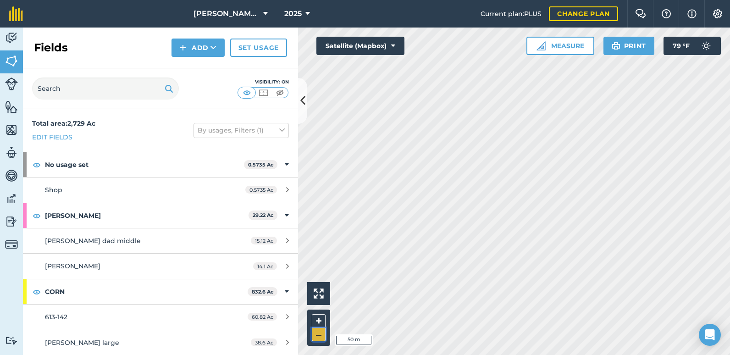
click at [322, 335] on button "–" at bounding box center [319, 334] width 14 height 13
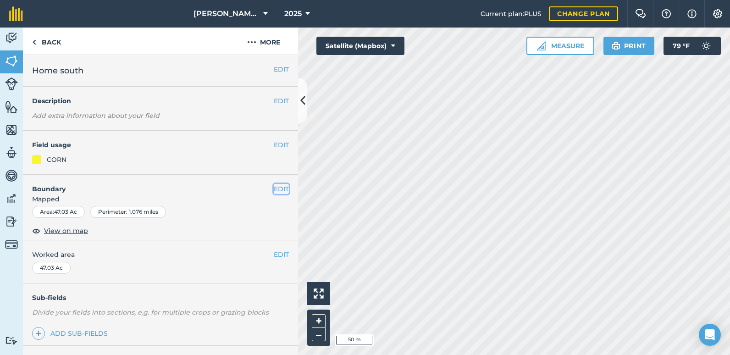
click at [276, 190] on button "EDIT" at bounding box center [281, 189] width 15 height 10
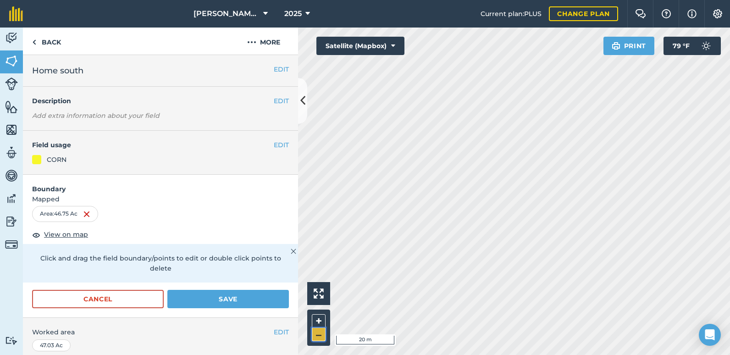
click at [321, 335] on button "–" at bounding box center [319, 334] width 14 height 13
click at [227, 298] on button "Save" at bounding box center [227, 299] width 121 height 18
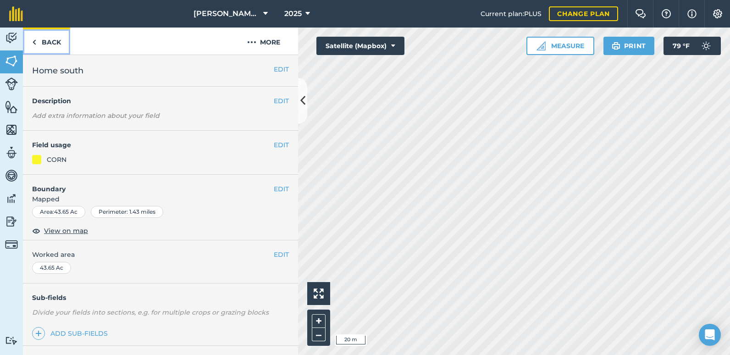
click at [46, 44] on link "Back" at bounding box center [46, 41] width 47 height 27
click at [50, 39] on link "Back" at bounding box center [46, 41] width 47 height 27
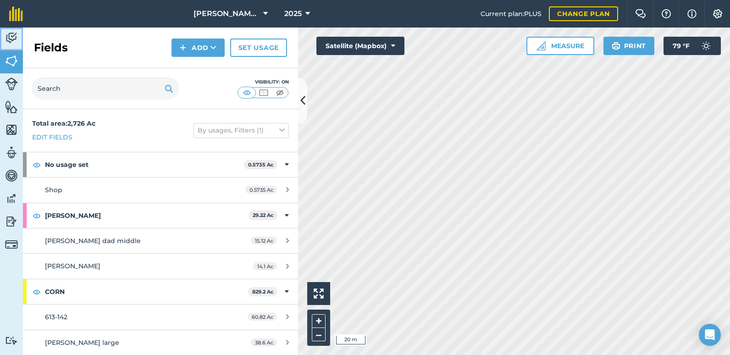
click at [5, 31] on img at bounding box center [11, 38] width 13 height 14
